Goal: Task Accomplishment & Management: Manage account settings

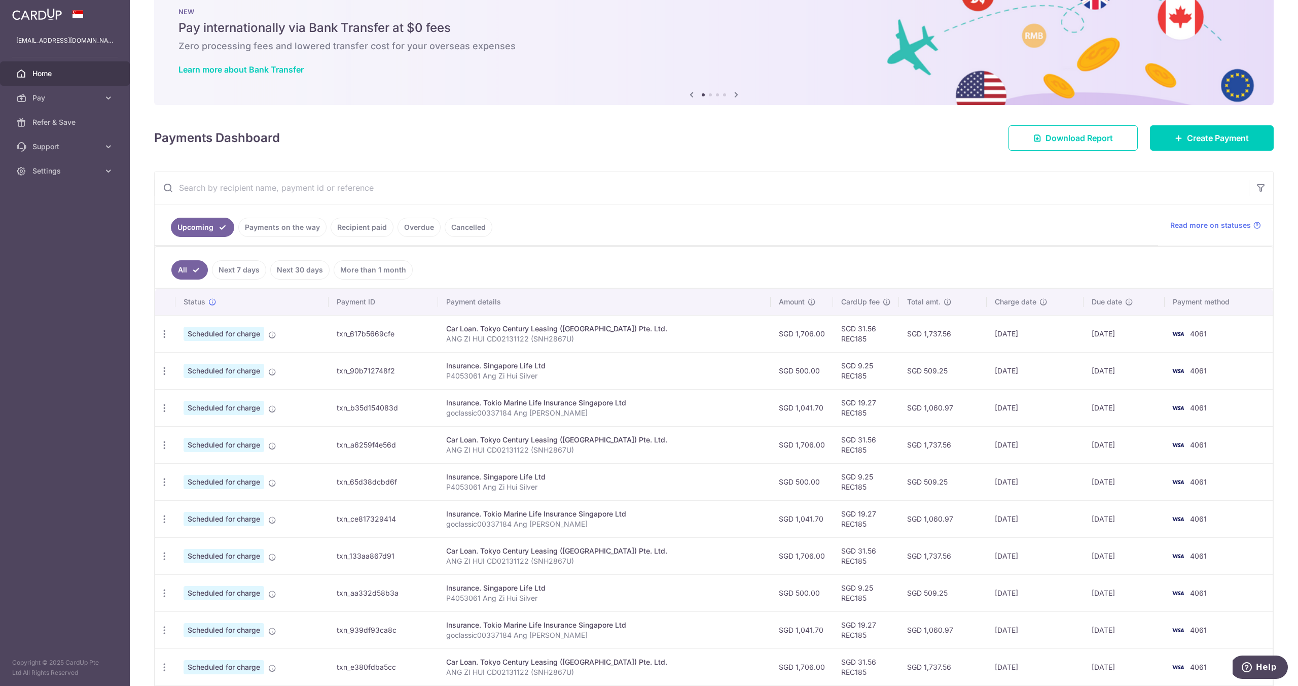
scroll to position [33, 0]
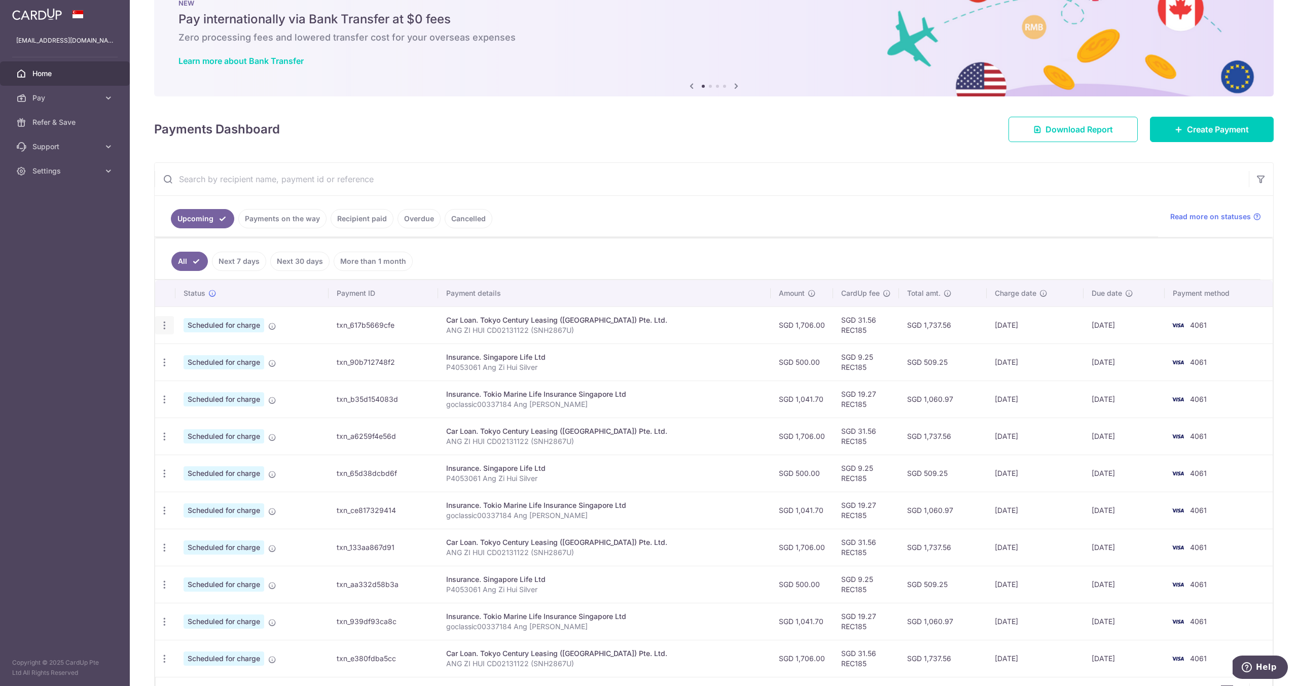
click at [168, 330] on div "Update payment Cancel payment Upload doc" at bounding box center [164, 325] width 19 height 19
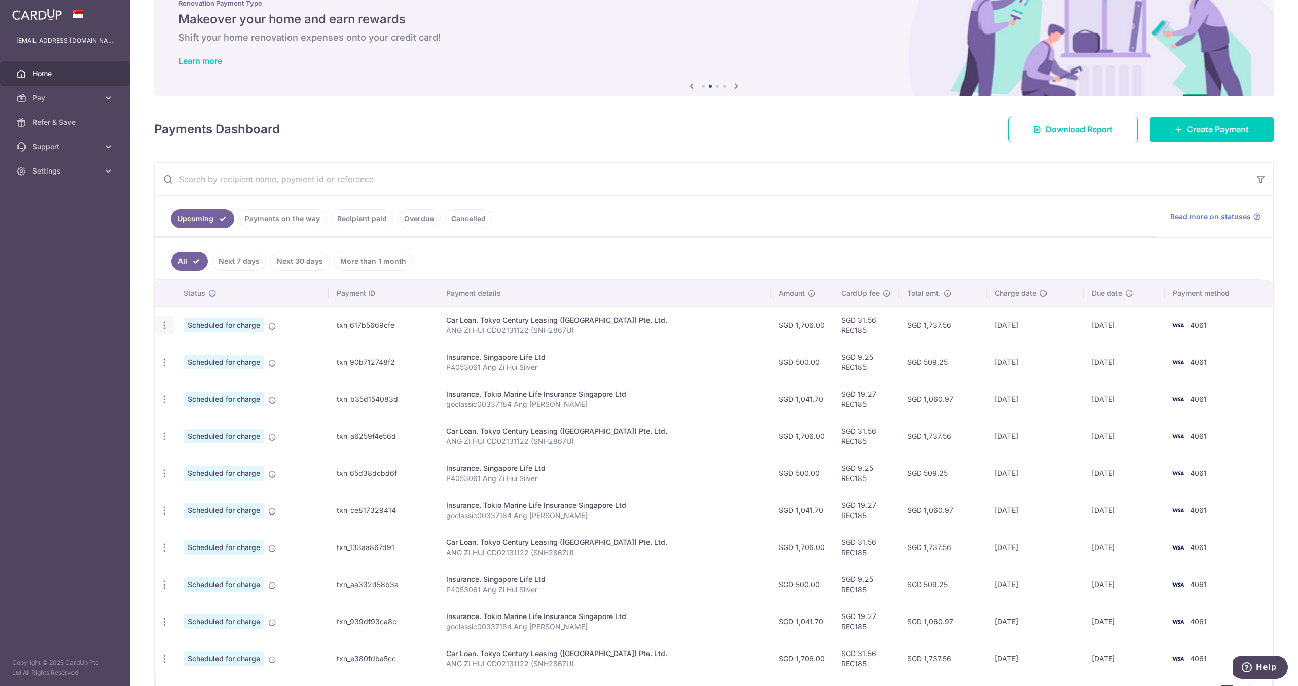
click at [161, 328] on icon "button" at bounding box center [164, 325] width 11 height 11
click at [181, 350] on link "Update payment" at bounding box center [208, 353] width 105 height 24
radio input "true"
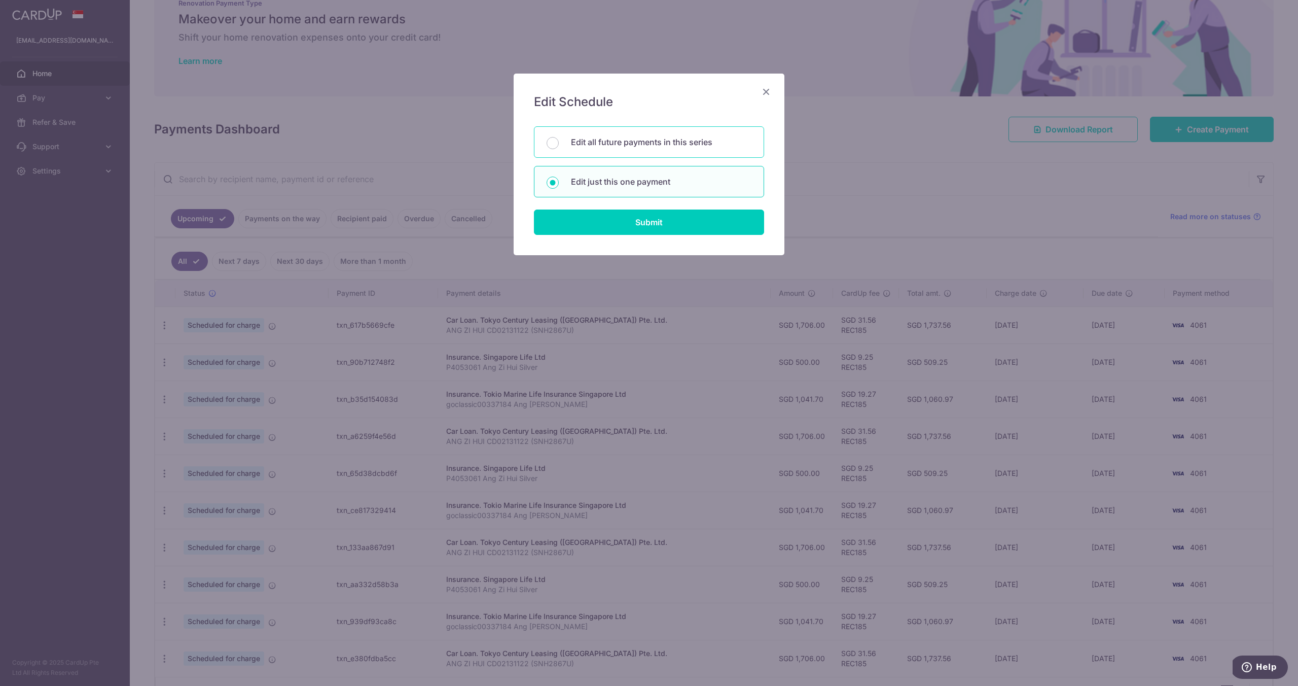
click at [686, 140] on p "Edit all future payments in this series" at bounding box center [661, 142] width 181 height 12
click at [559, 140] on input "Edit all future payments in this series" at bounding box center [553, 143] width 12 height 12
radio input "true"
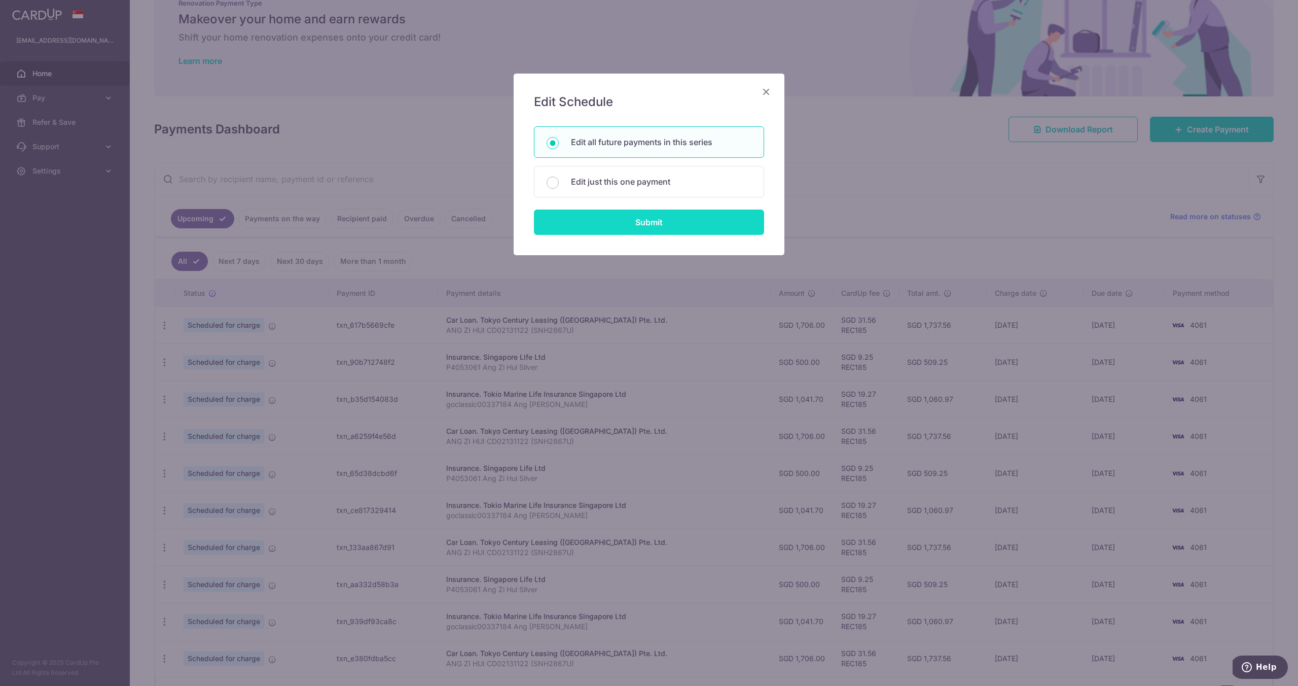
click at [663, 216] on input "Submit" at bounding box center [649, 221] width 230 height 25
radio input "true"
type input "1,706.00"
type input "ANG ZI HUI CD02131122 (SNH2867U)"
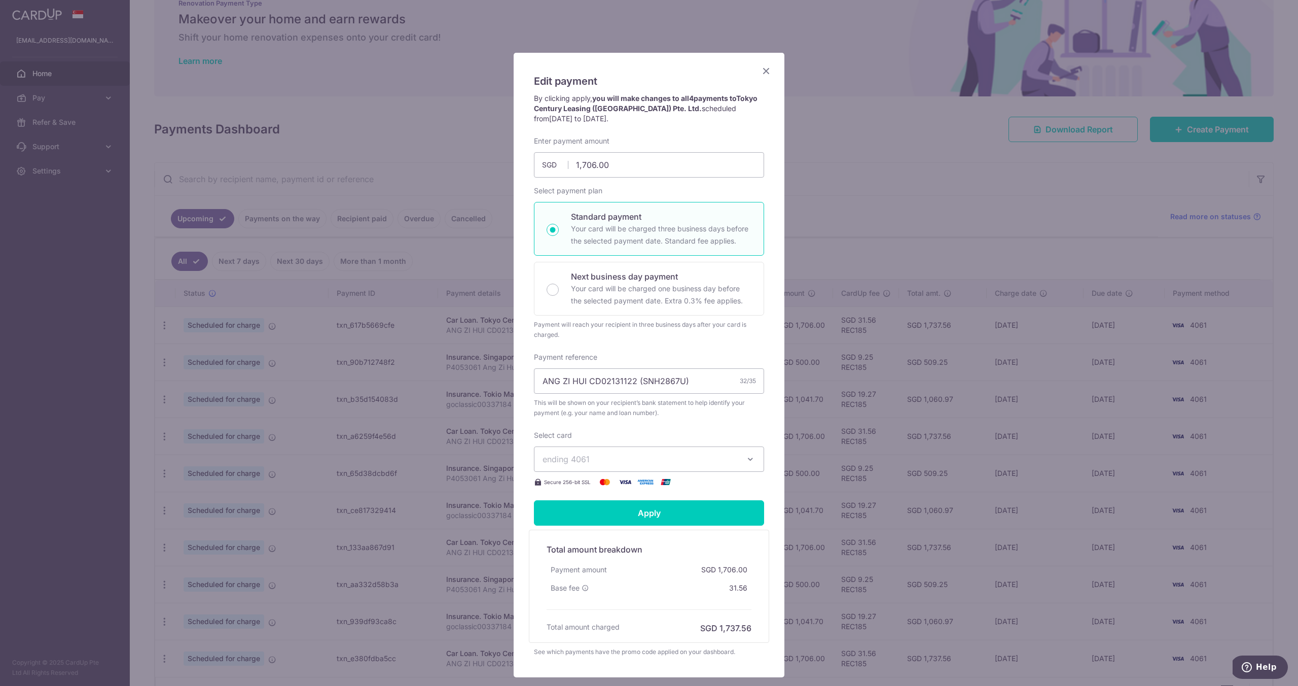
scroll to position [86, 0]
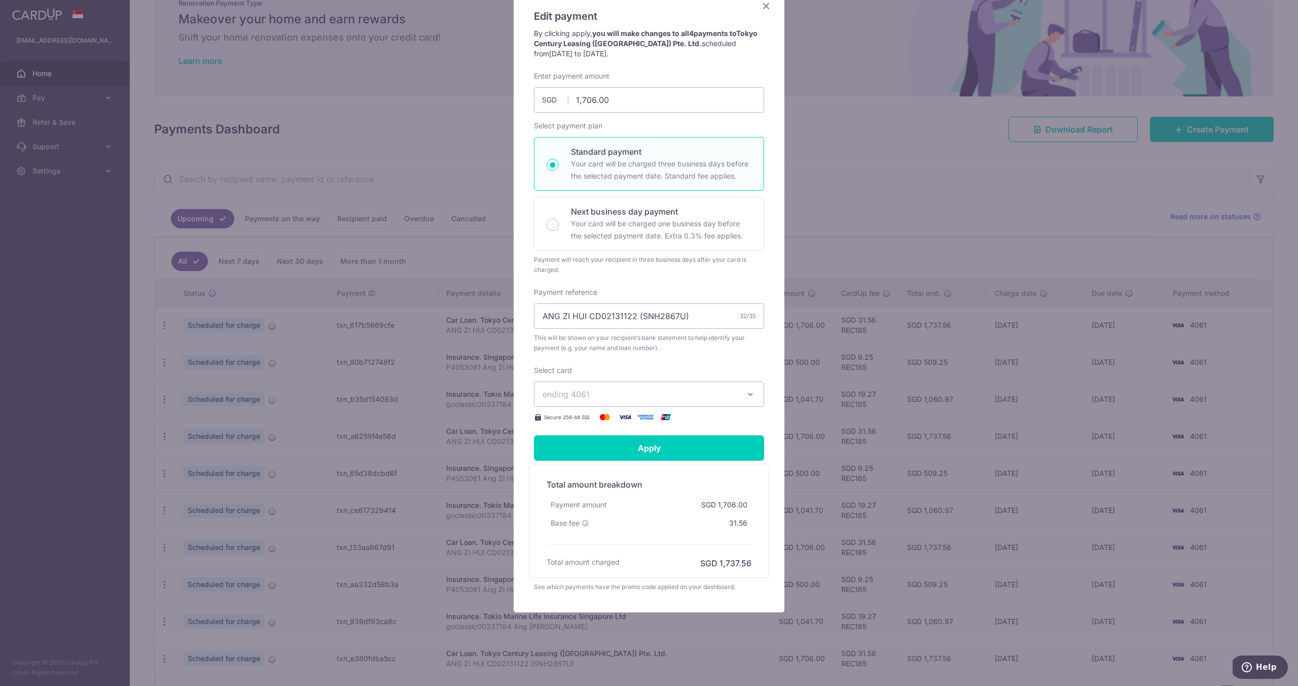
click at [645, 162] on p "Your card will be charged three business days before the selected payment date.…" at bounding box center [661, 170] width 181 height 24
click at [559, 162] on input "Standard payment Your card will be charged three business days before the selec…" at bounding box center [553, 165] width 12 height 12
radio input "true"
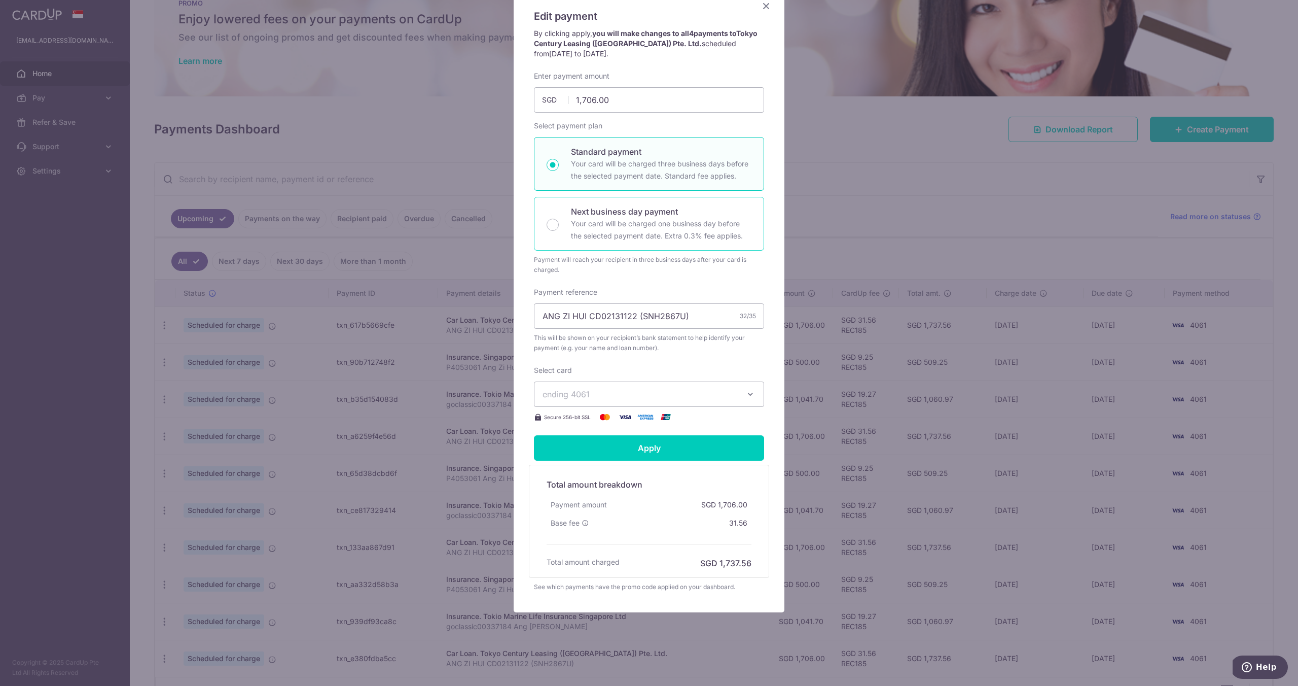
scroll to position [0, 0]
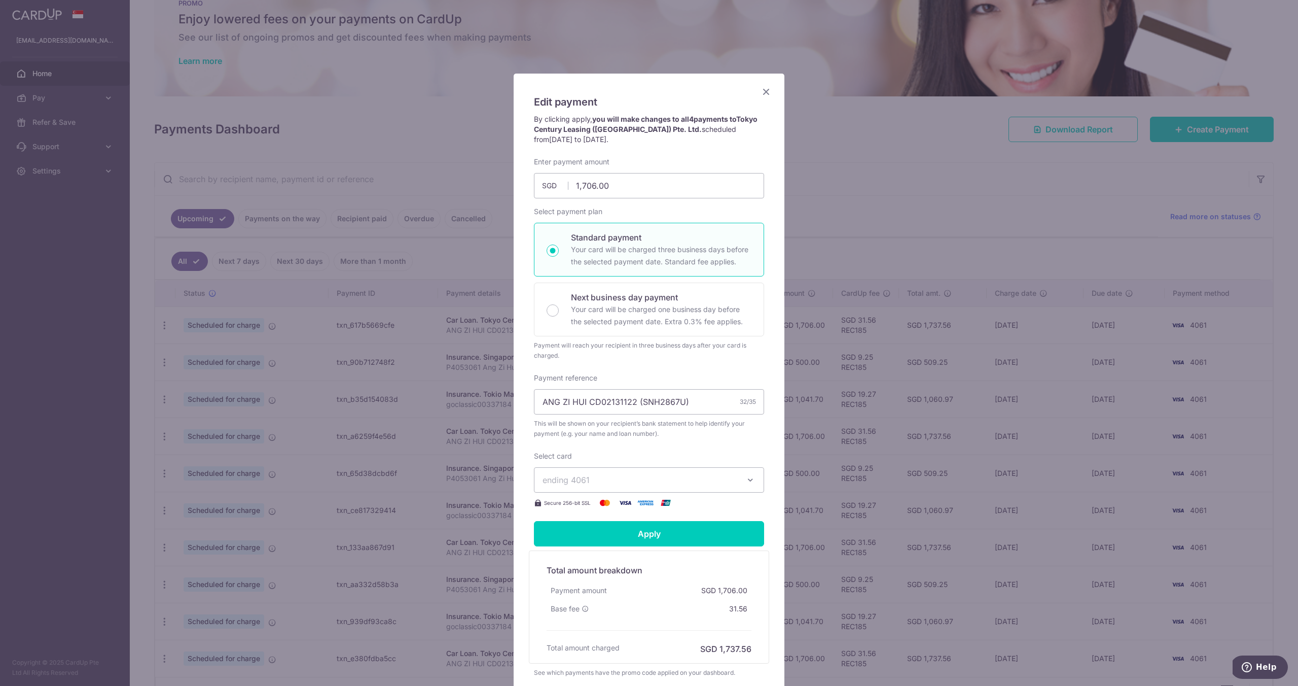
click at [765, 93] on icon "Close" at bounding box center [766, 91] width 12 height 13
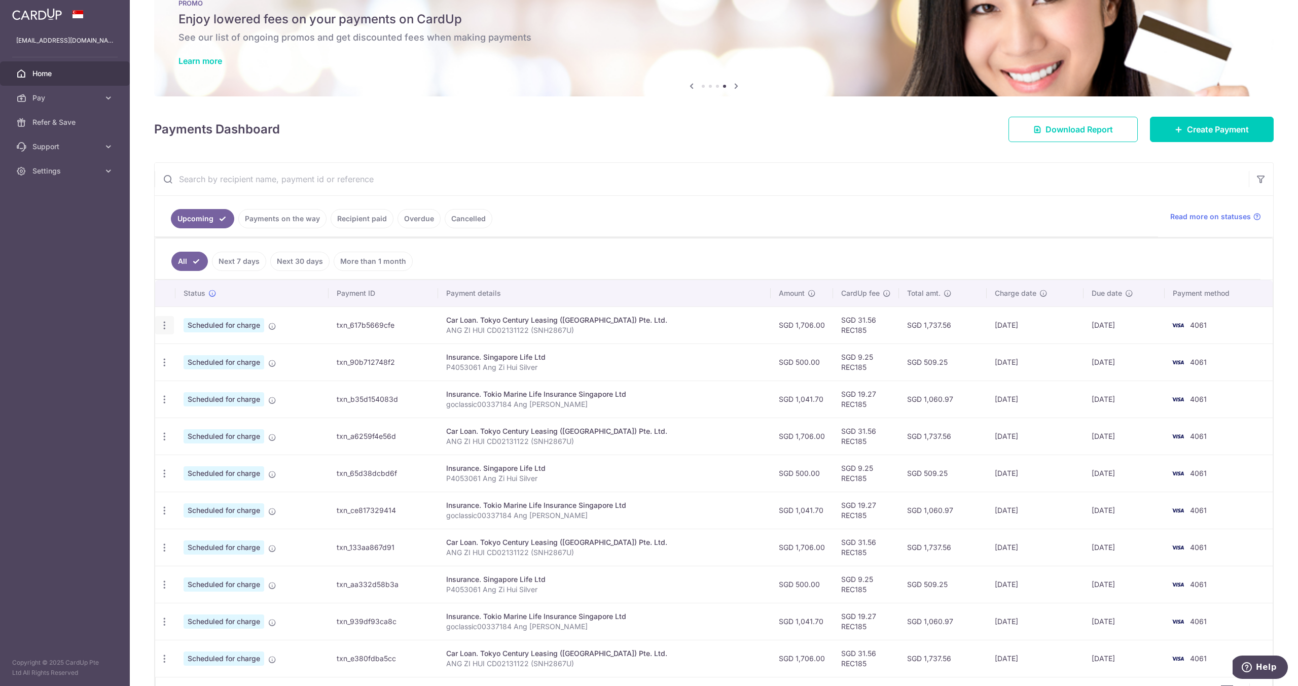
click at [164, 328] on icon "button" at bounding box center [164, 325] width 11 height 11
click at [204, 352] on span "Update payment" at bounding box center [218, 353] width 69 height 12
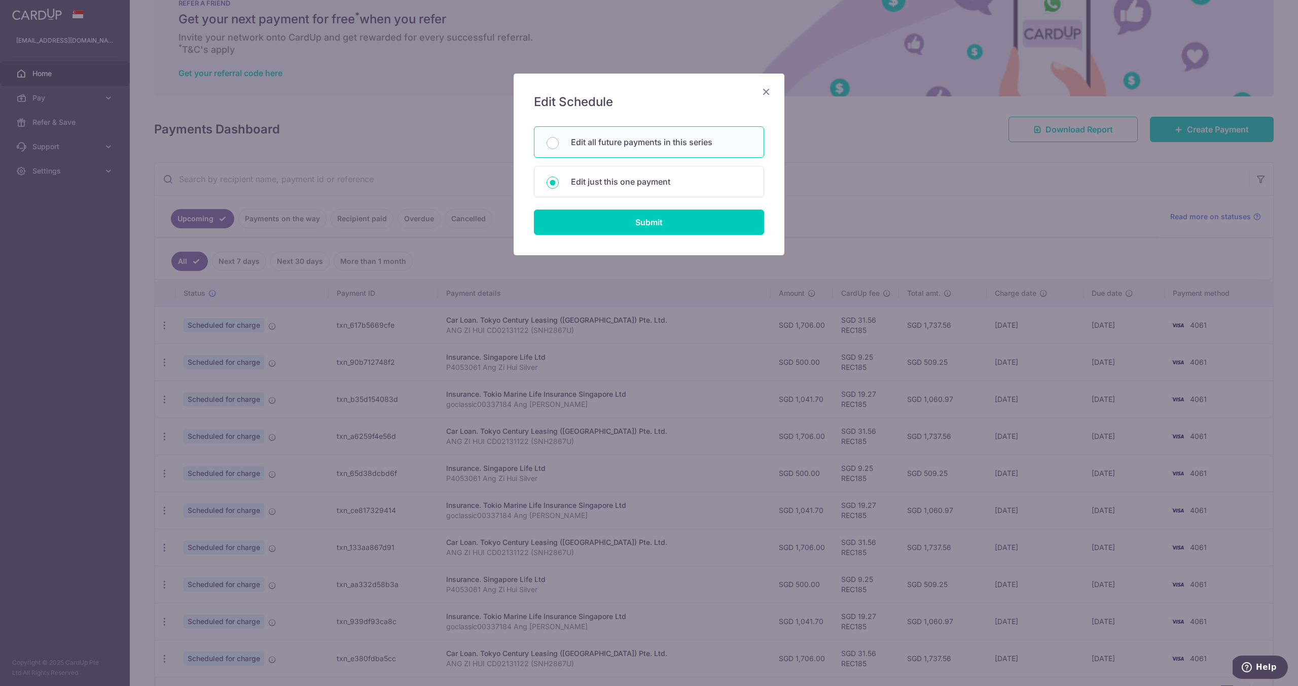
click at [637, 141] on p "Edit all future payments in this series" at bounding box center [661, 142] width 181 height 12
click at [559, 141] on input "Edit all future payments in this series" at bounding box center [553, 143] width 12 height 12
radio input "true"
click at [628, 220] on input "Submit" at bounding box center [649, 221] width 230 height 25
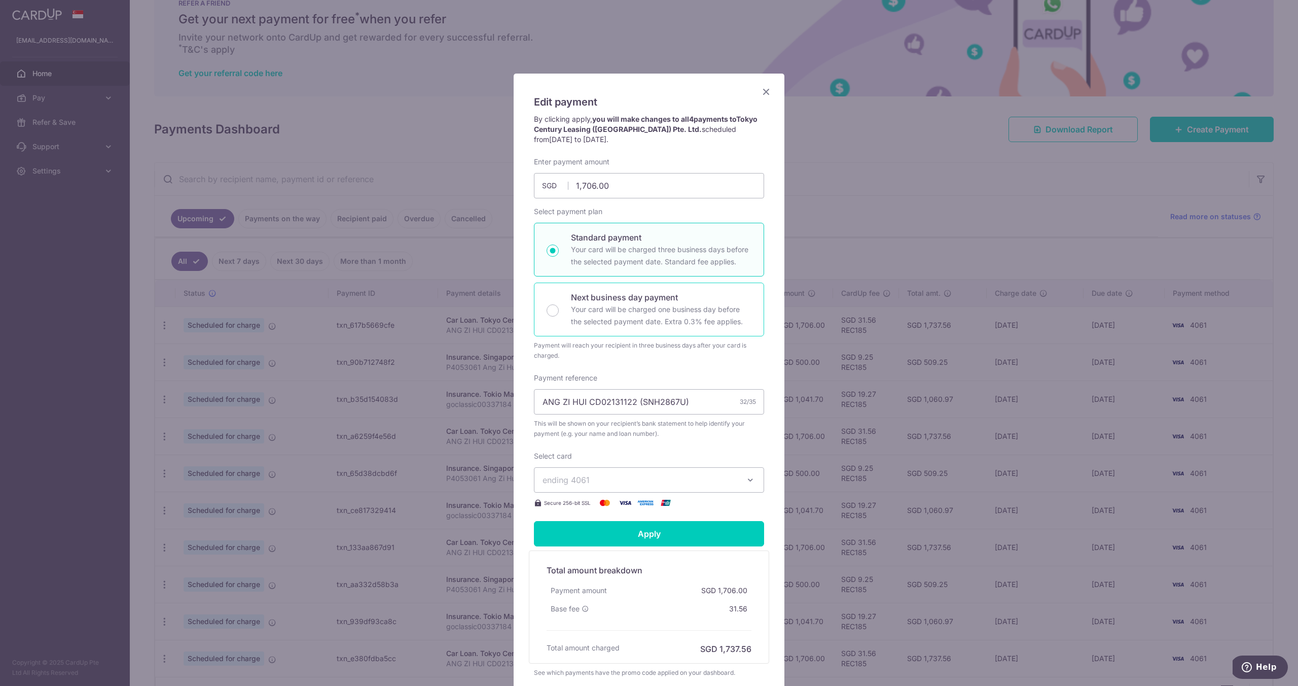
click at [618, 293] on p "Next business day payment" at bounding box center [661, 297] width 181 height 12
click at [559, 304] on input "Next business day payment Your card will be charged one business day before the…" at bounding box center [553, 310] width 12 height 12
radio input "false"
radio input "true"
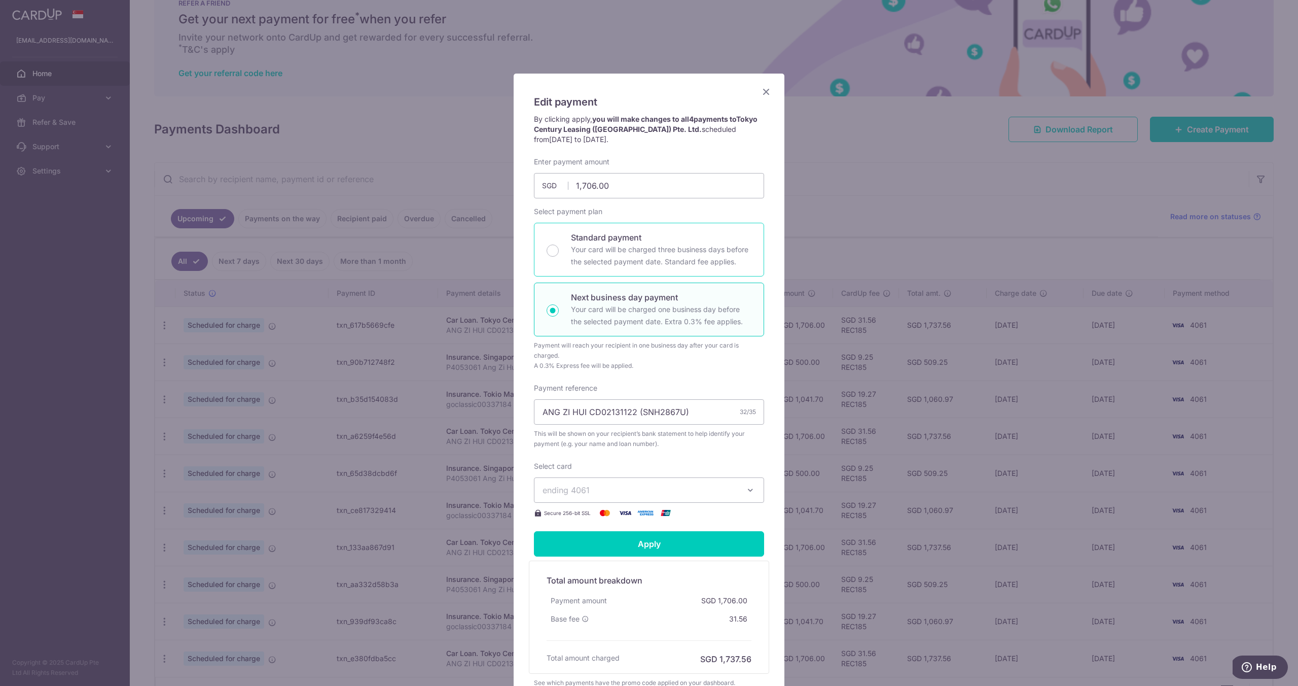
click at [603, 260] on p "Your card will be charged three business days before the selected payment date.…" at bounding box center [661, 255] width 181 height 24
click at [559, 257] on input "Standard payment Your card will be charged three business days before the selec…" at bounding box center [553, 250] width 12 height 12
radio input "true"
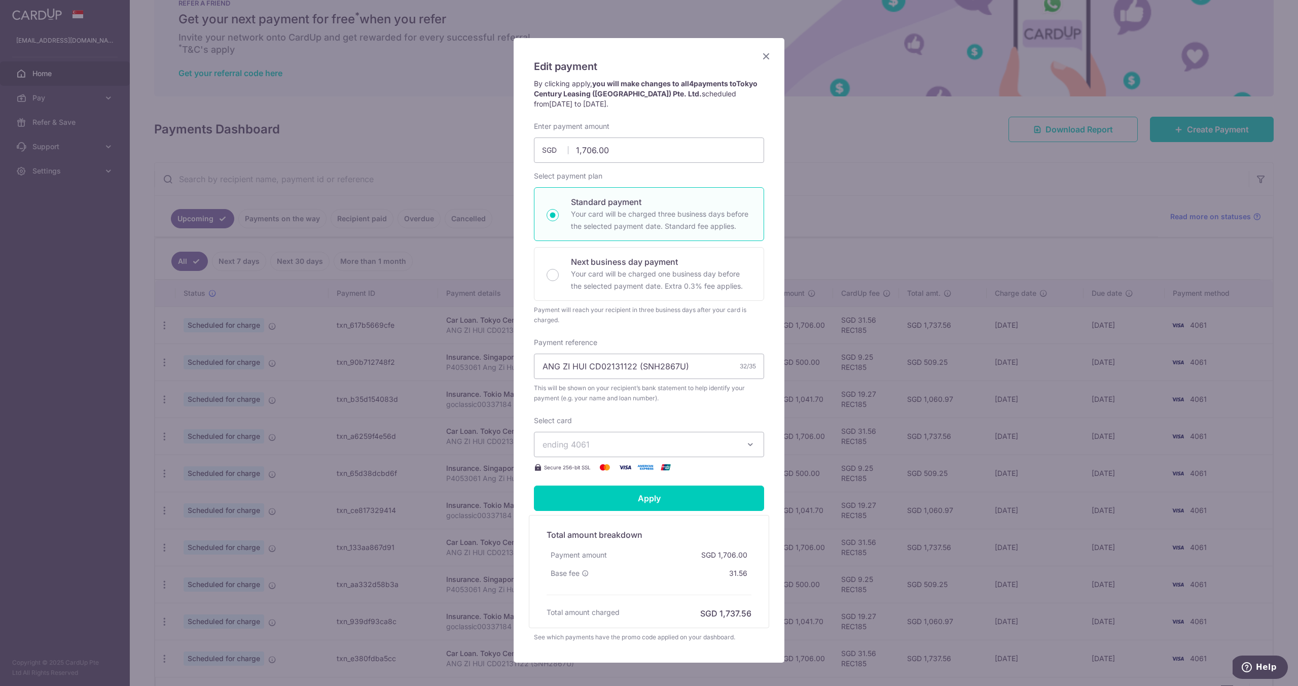
scroll to position [86, 0]
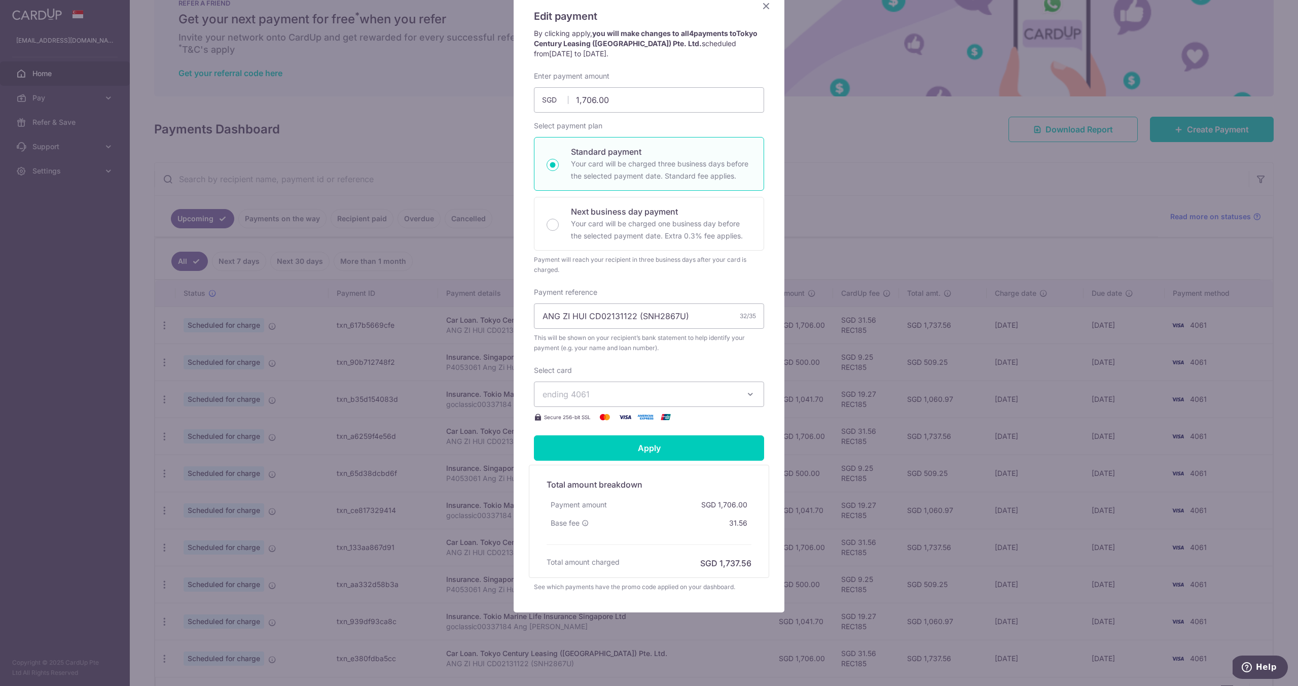
click at [765, 5] on icon "Close" at bounding box center [766, 5] width 12 height 13
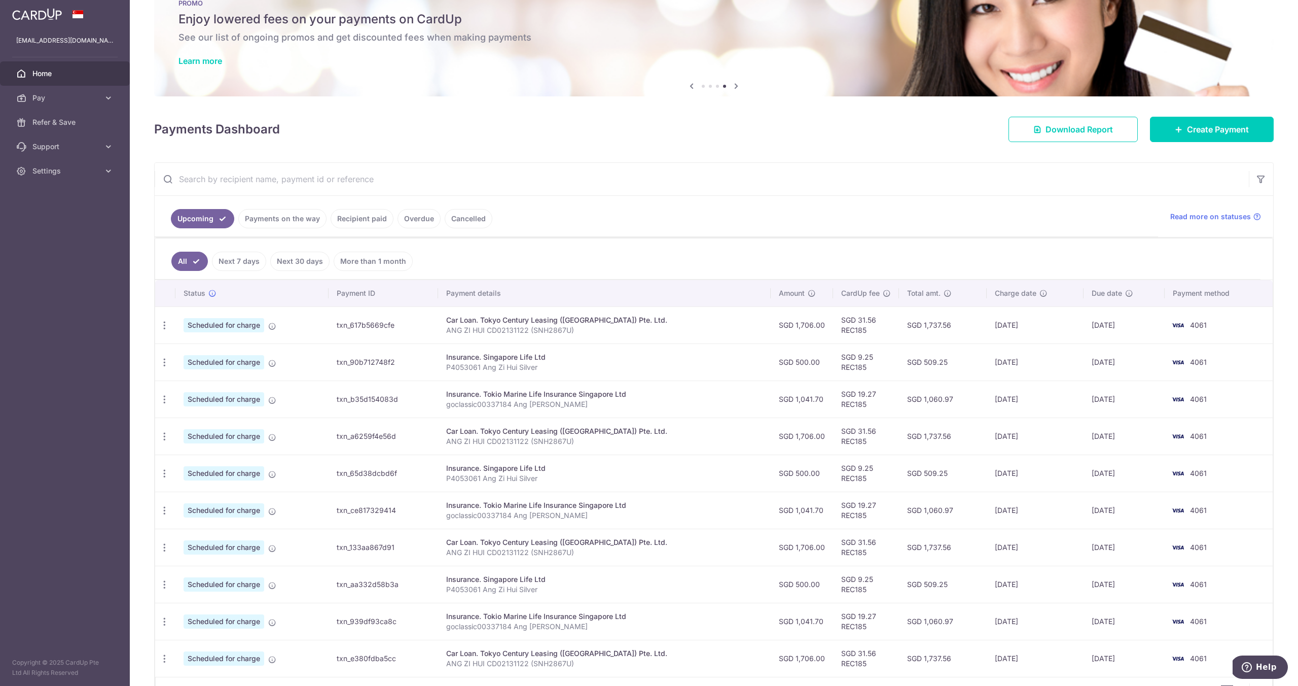
click at [423, 215] on link "Overdue" at bounding box center [419, 218] width 43 height 19
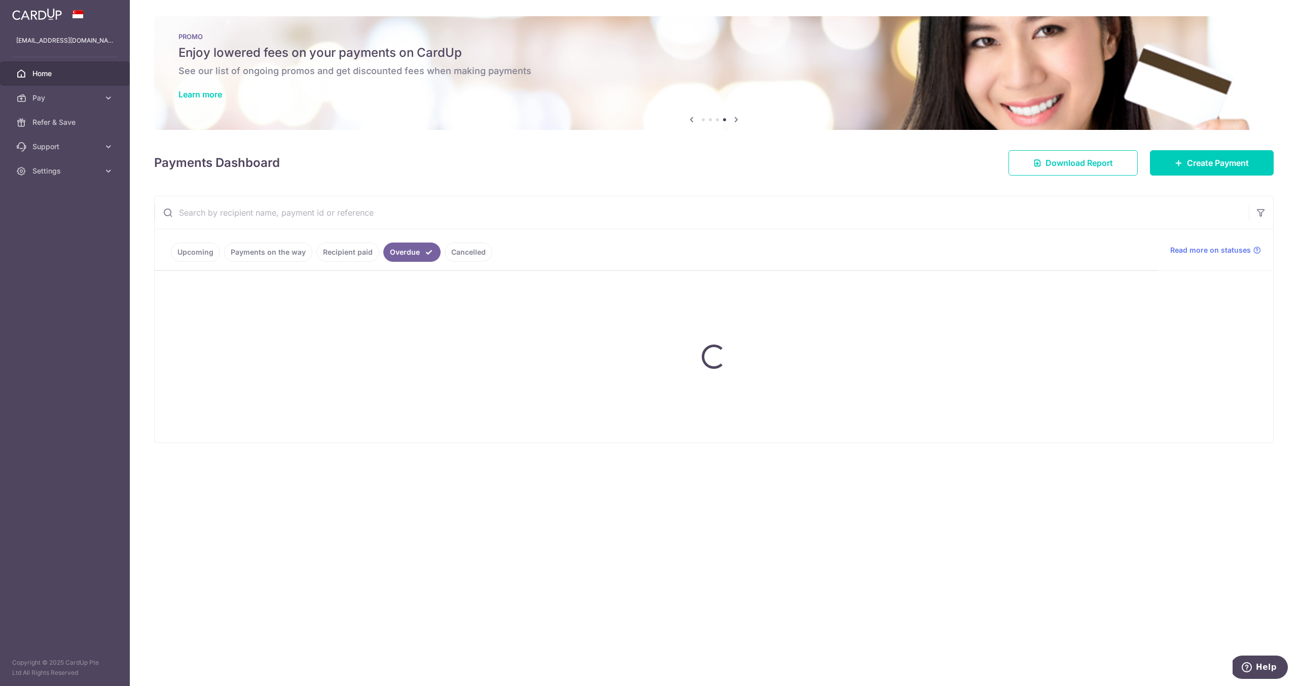
scroll to position [0, 0]
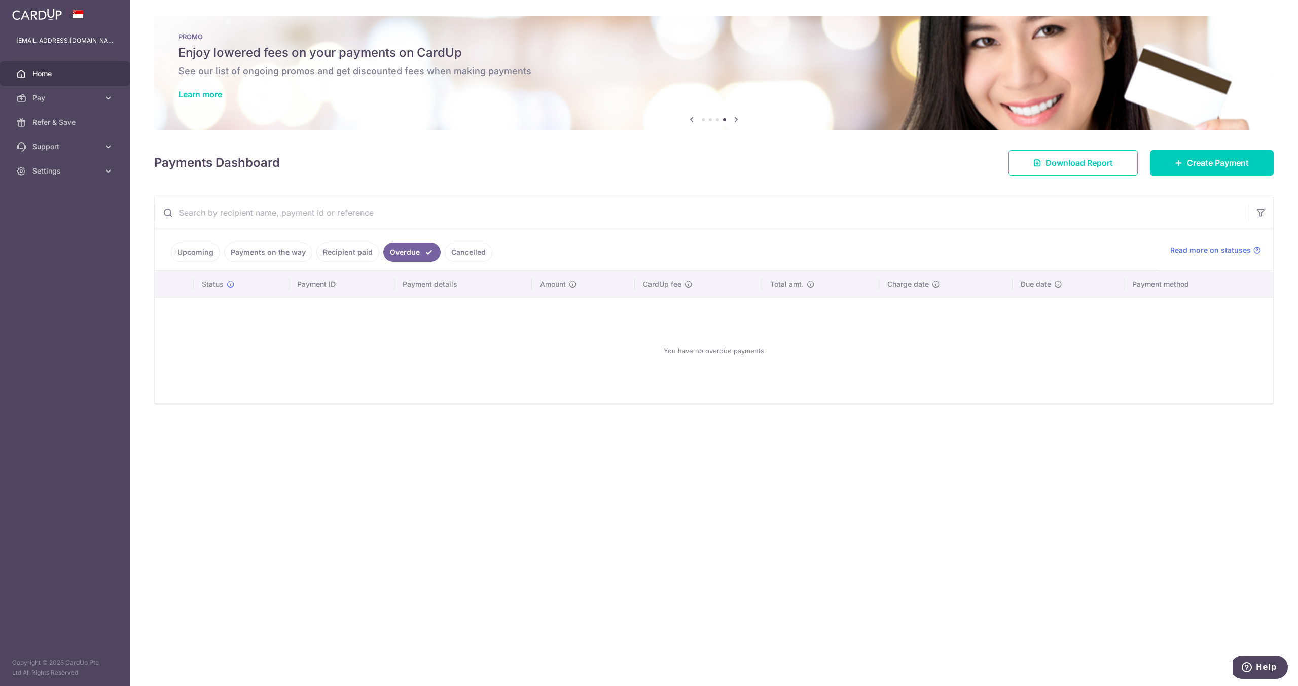
click at [357, 250] on link "Recipient paid" at bounding box center [347, 251] width 63 height 19
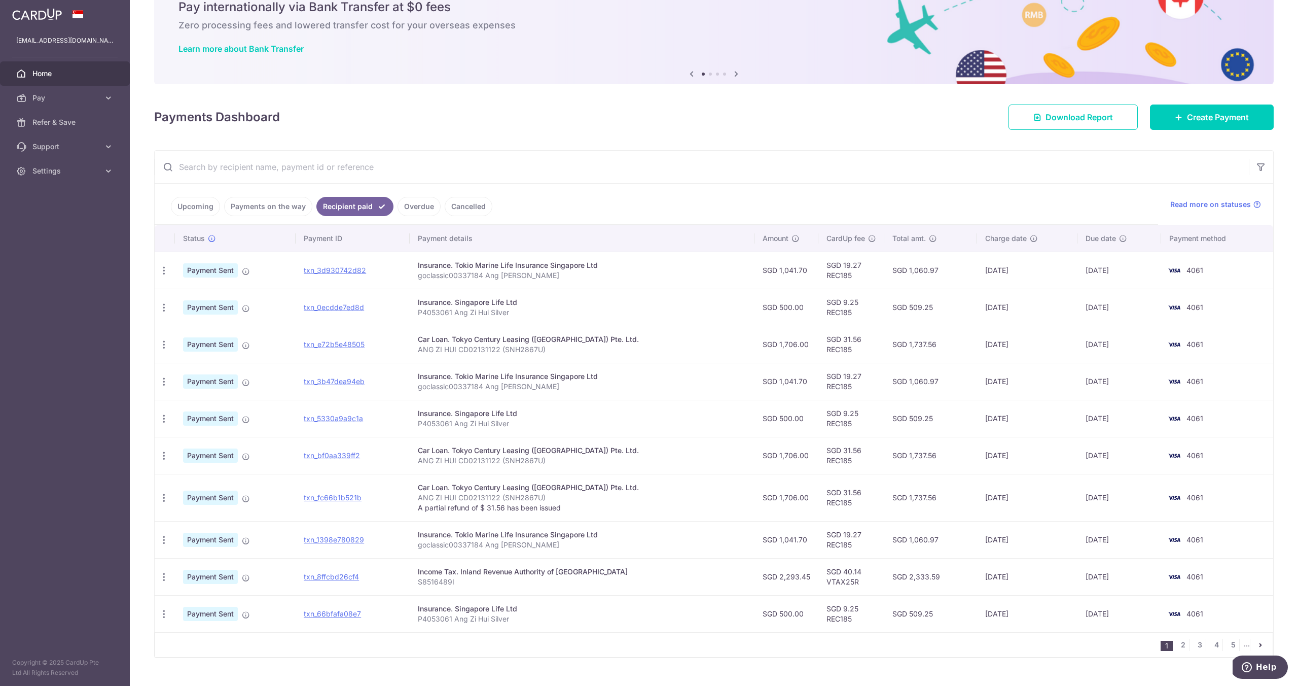
scroll to position [47, 0]
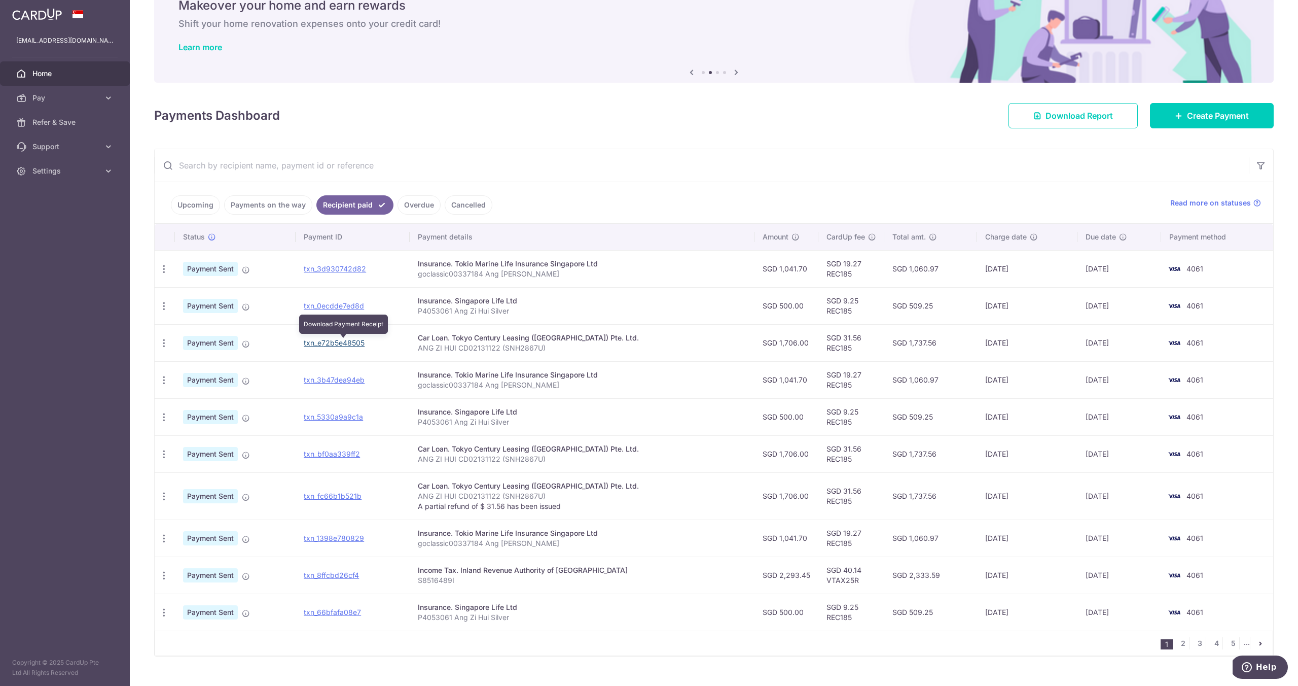
click at [333, 343] on link "txn_e72b5e48505" at bounding box center [334, 342] width 61 height 9
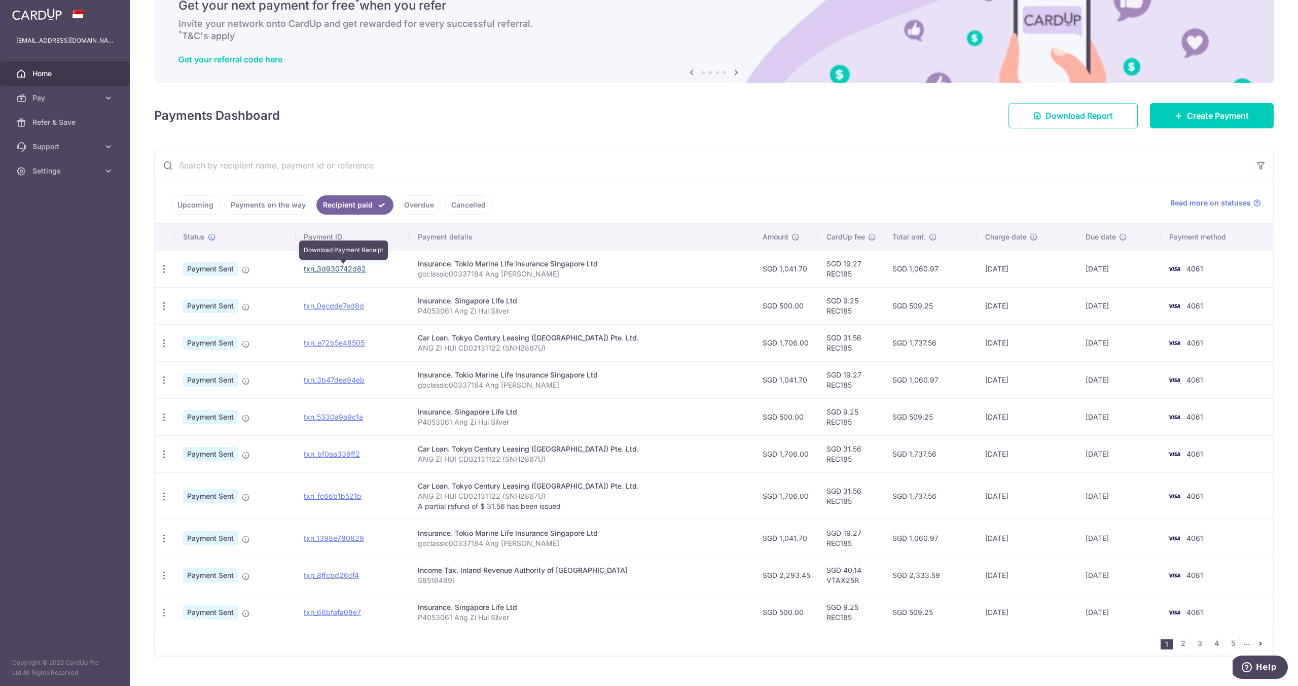
click at [349, 266] on link "txn_3d930742d82" at bounding box center [335, 268] width 62 height 9
